Goal: Transaction & Acquisition: Download file/media

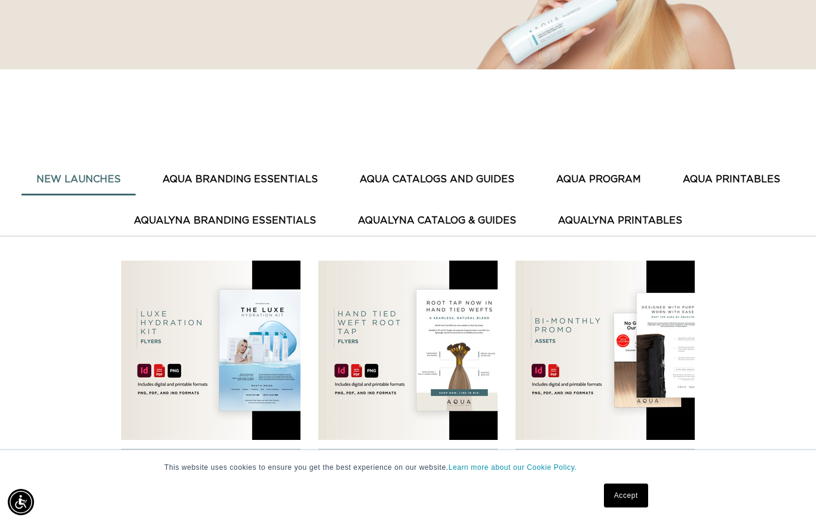
scroll to position [321, 0]
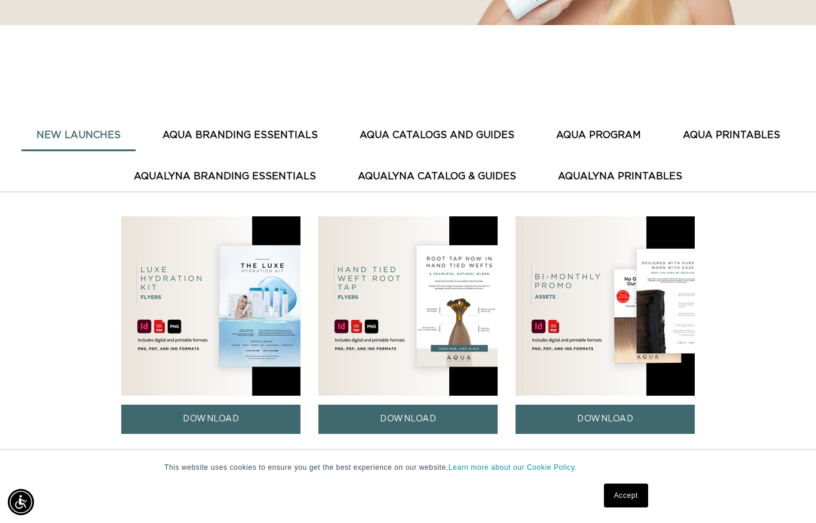
click at [473, 177] on button "AquaLyna Catalog & Guides" at bounding box center [437, 176] width 188 height 29
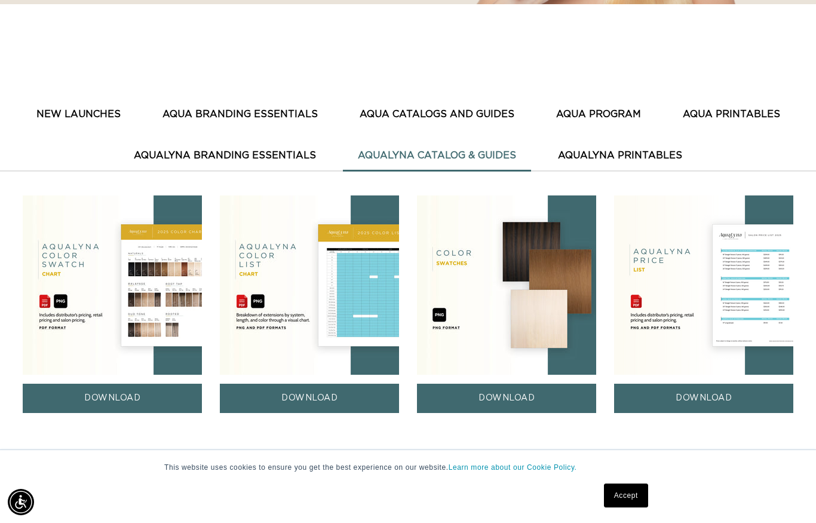
scroll to position [0, 1462]
click at [468, 112] on button "AQUA CATALOGS AND GUIDES" at bounding box center [437, 114] width 185 height 29
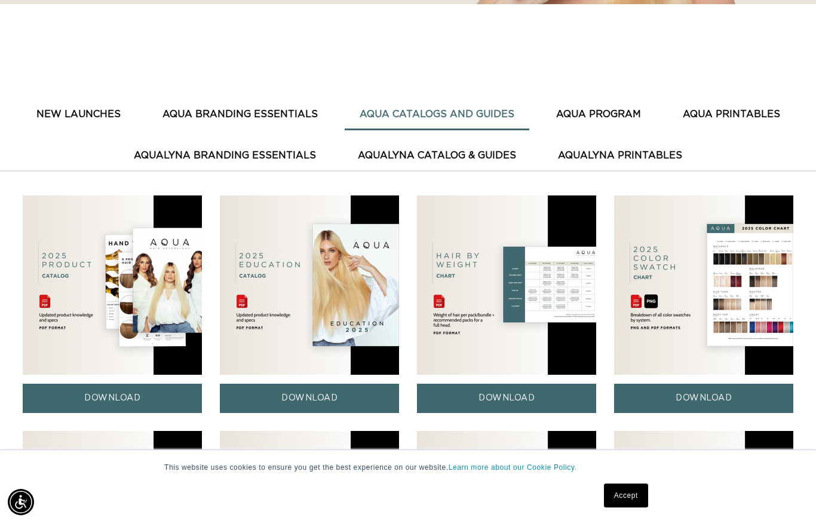
scroll to position [0, 0]
click at [533, 296] on img at bounding box center [506, 284] width 179 height 179
click at [517, 396] on link "DOWNLOAD" at bounding box center [506, 398] width 179 height 29
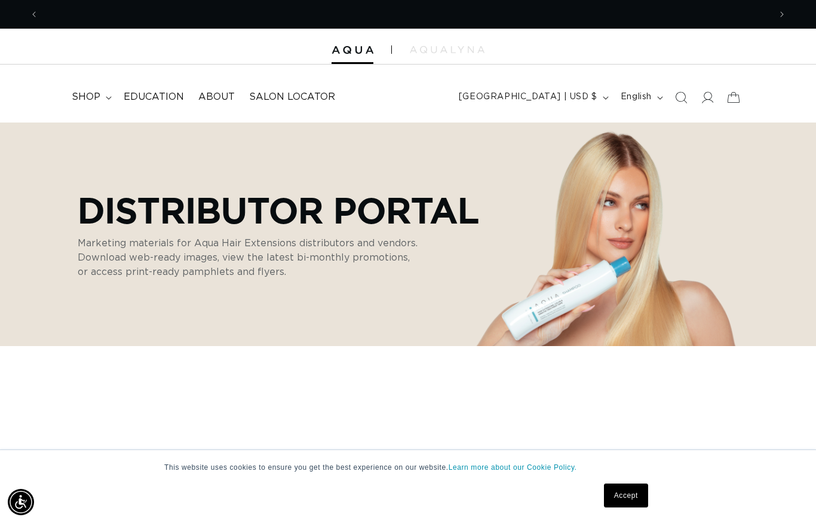
scroll to position [0, 1462]
